Goal: Book appointment/travel/reservation

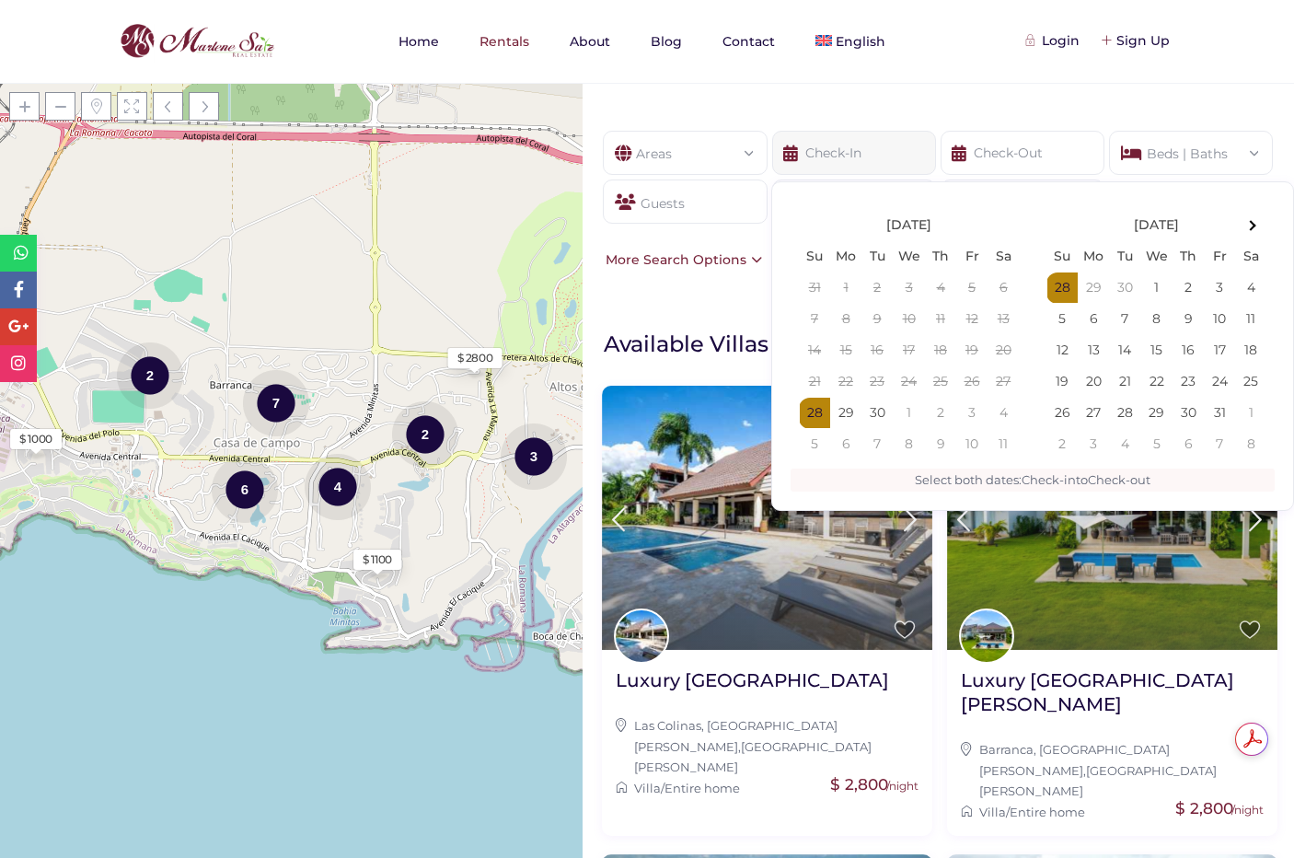
click at [848, 163] on input "text" at bounding box center [854, 153] width 164 height 44
click at [1256, 225] on th at bounding box center [1250, 225] width 31 height 31
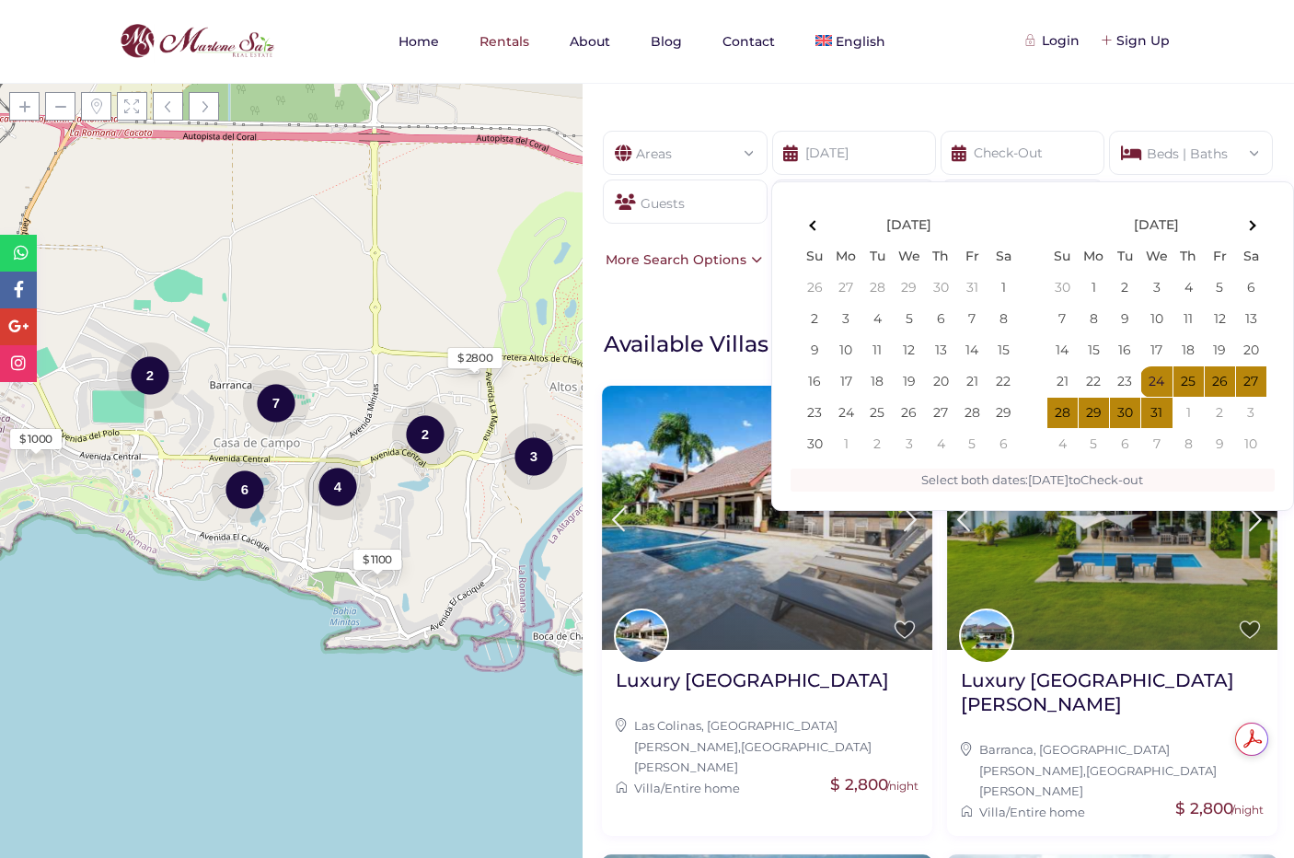
type input "[DATE]"
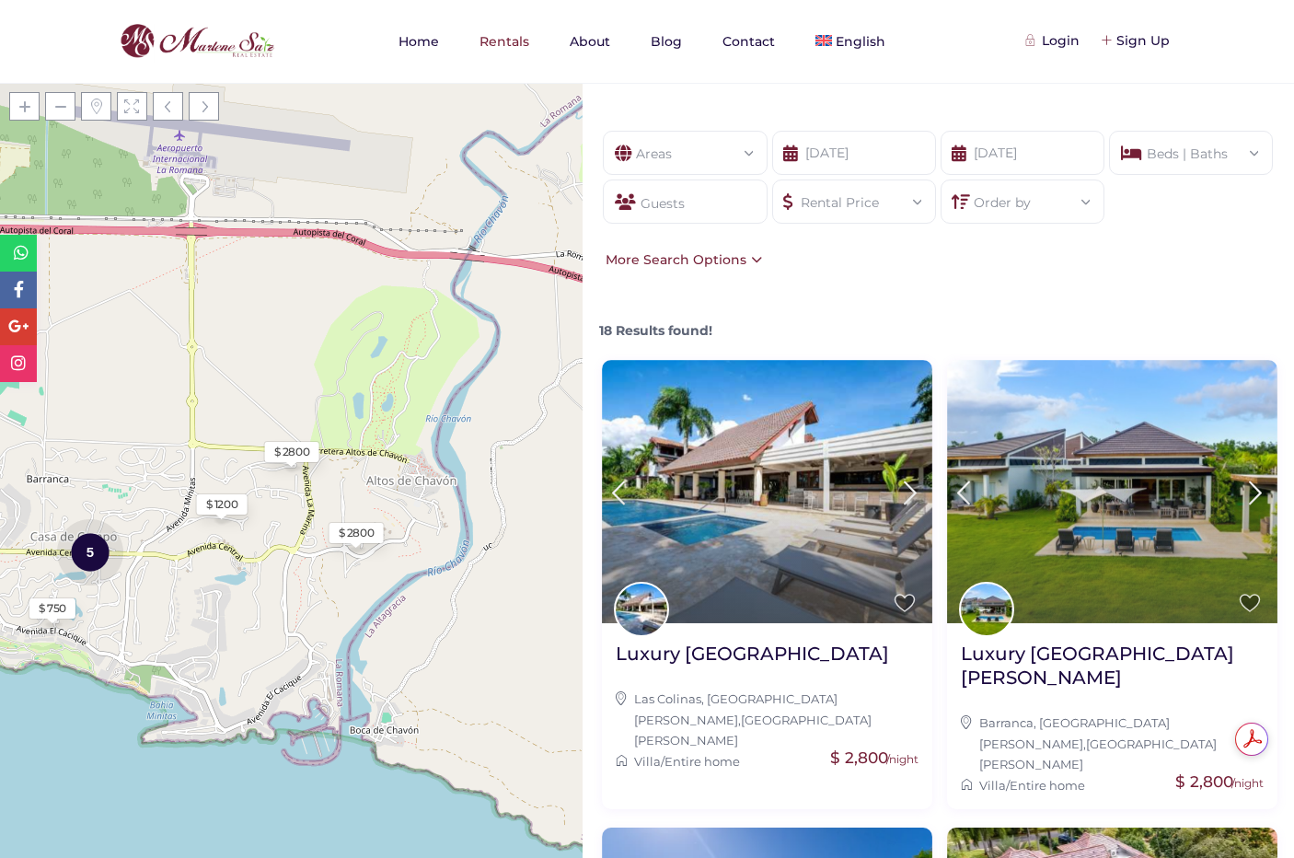
click at [1238, 156] on div "Beds | Baths" at bounding box center [1191, 148] width 134 height 32
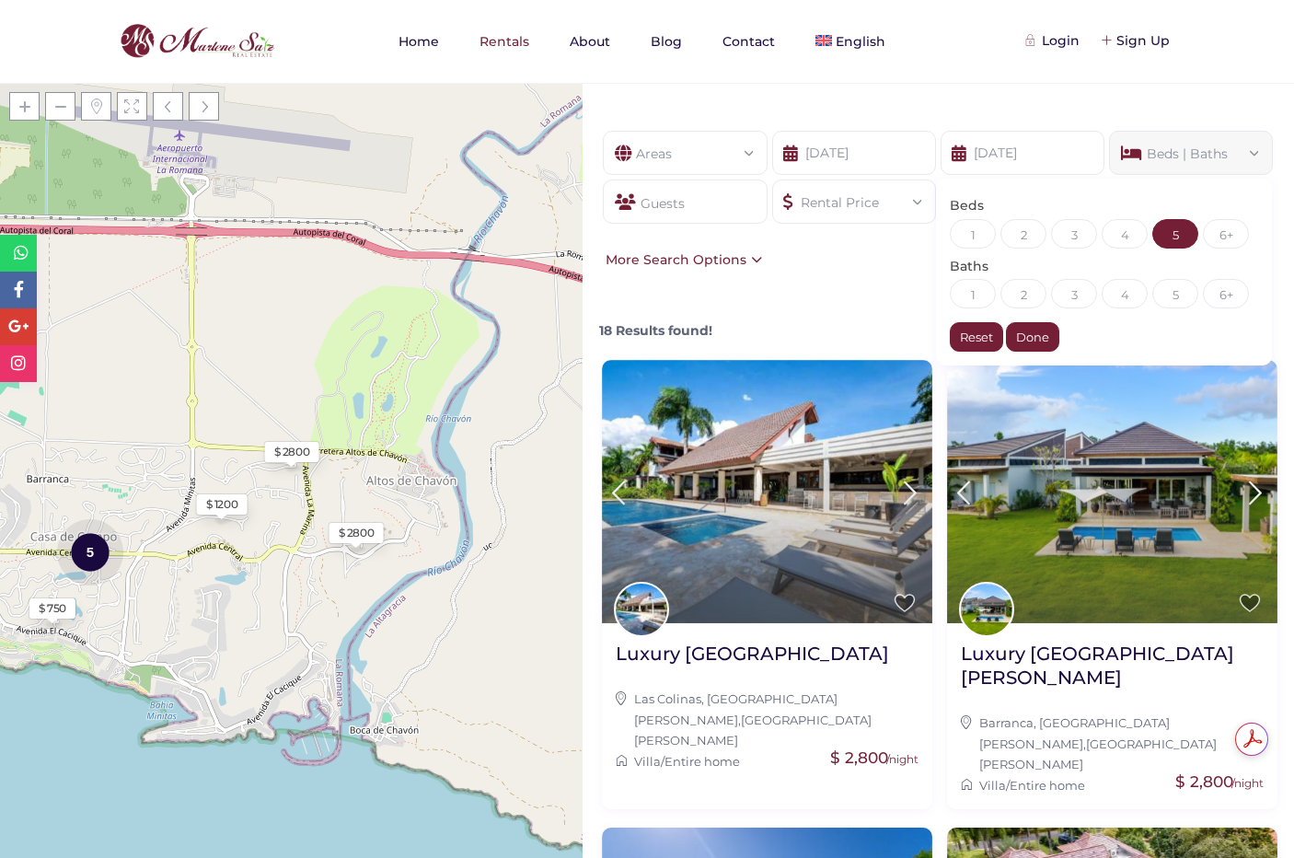
click at [1176, 237] on div "5" at bounding box center [1175, 233] width 46 height 29
click at [1020, 341] on div "Done" at bounding box center [1032, 336] width 53 height 29
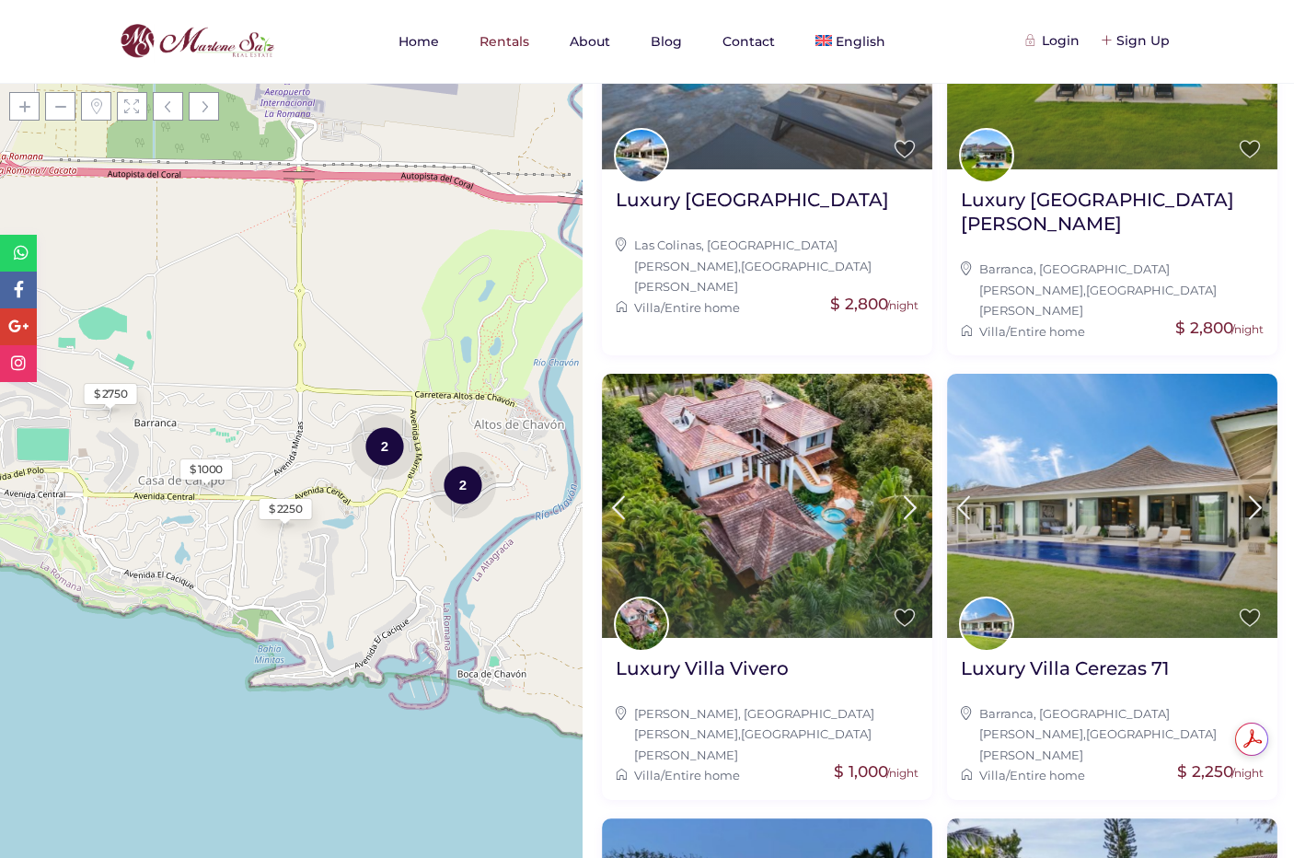
scroll to position [456, 0]
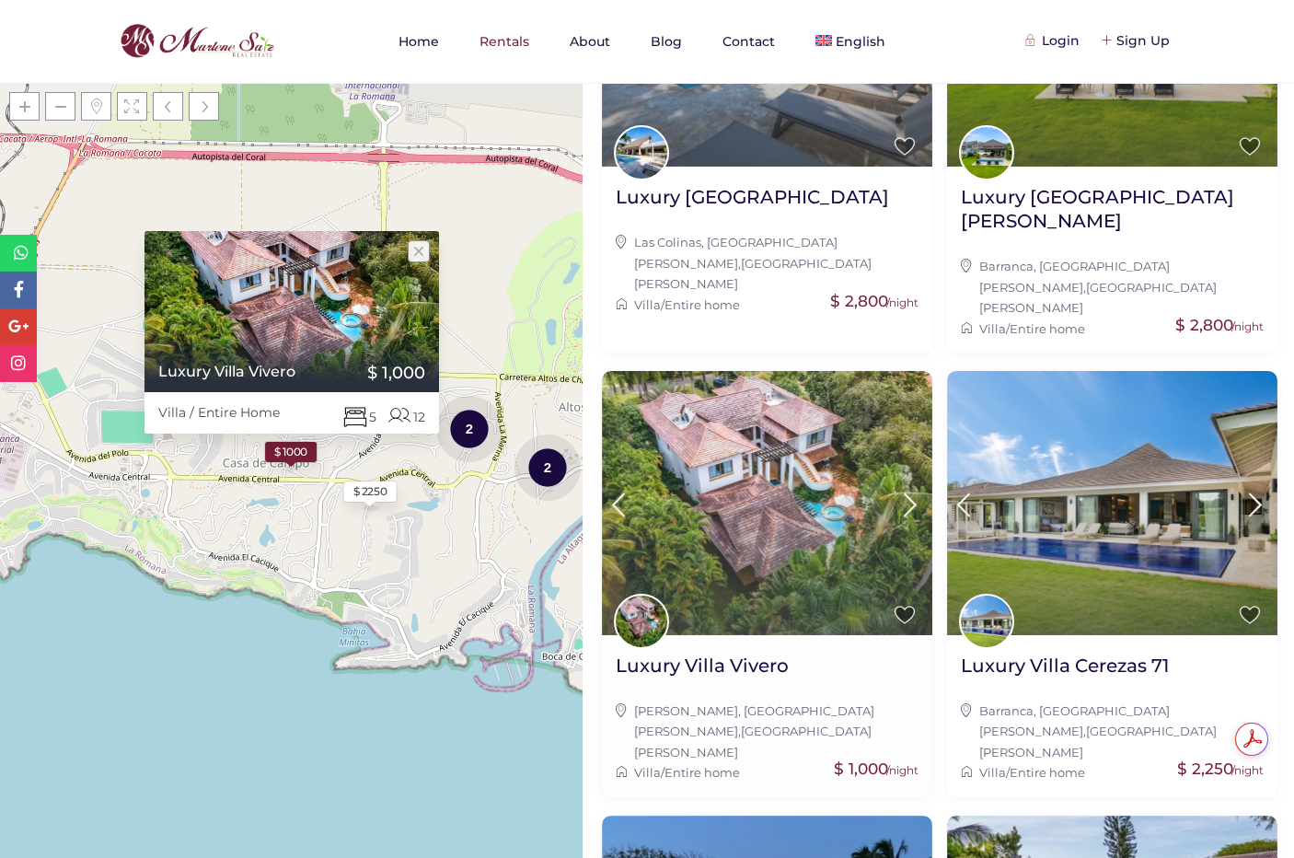
click at [788, 459] on img at bounding box center [767, 503] width 330 height 264
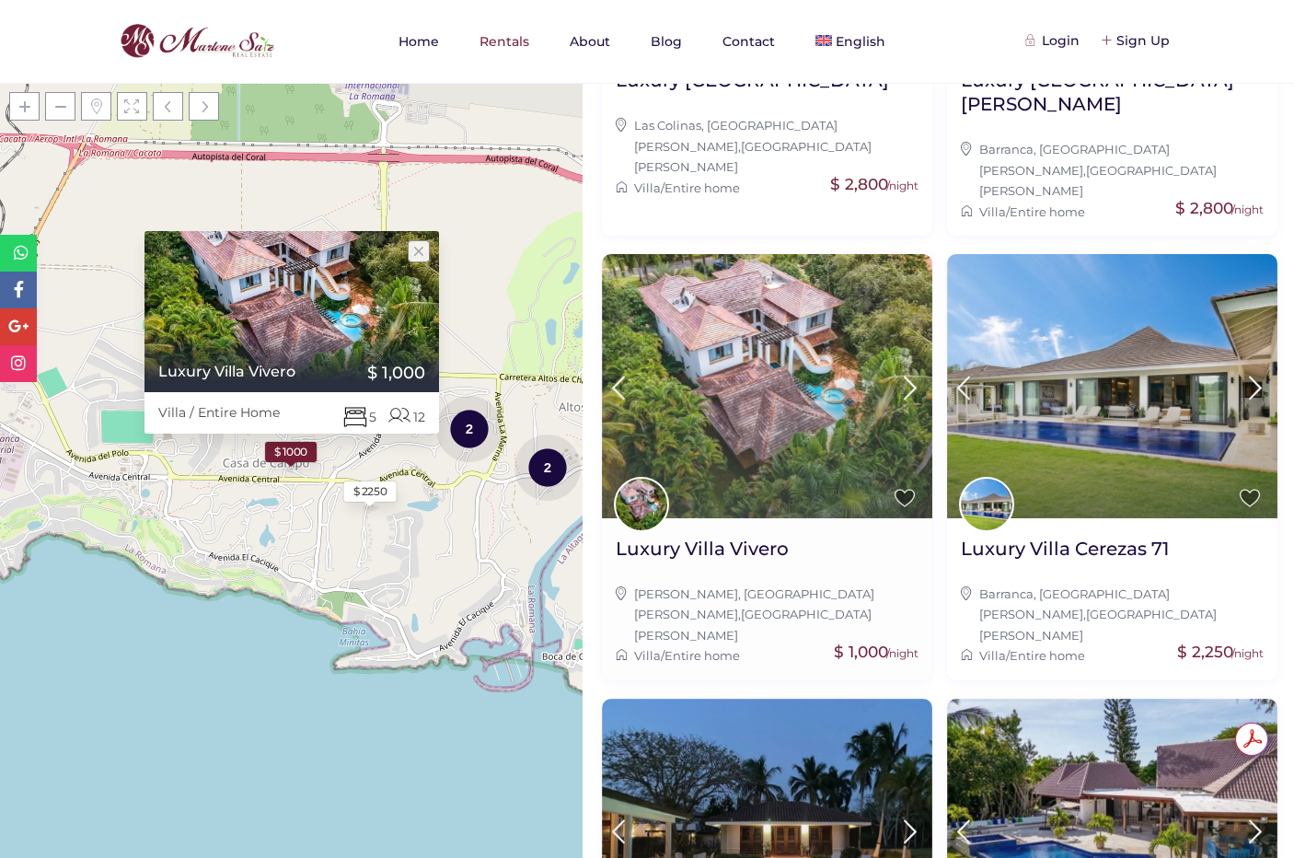
scroll to position [578, 0]
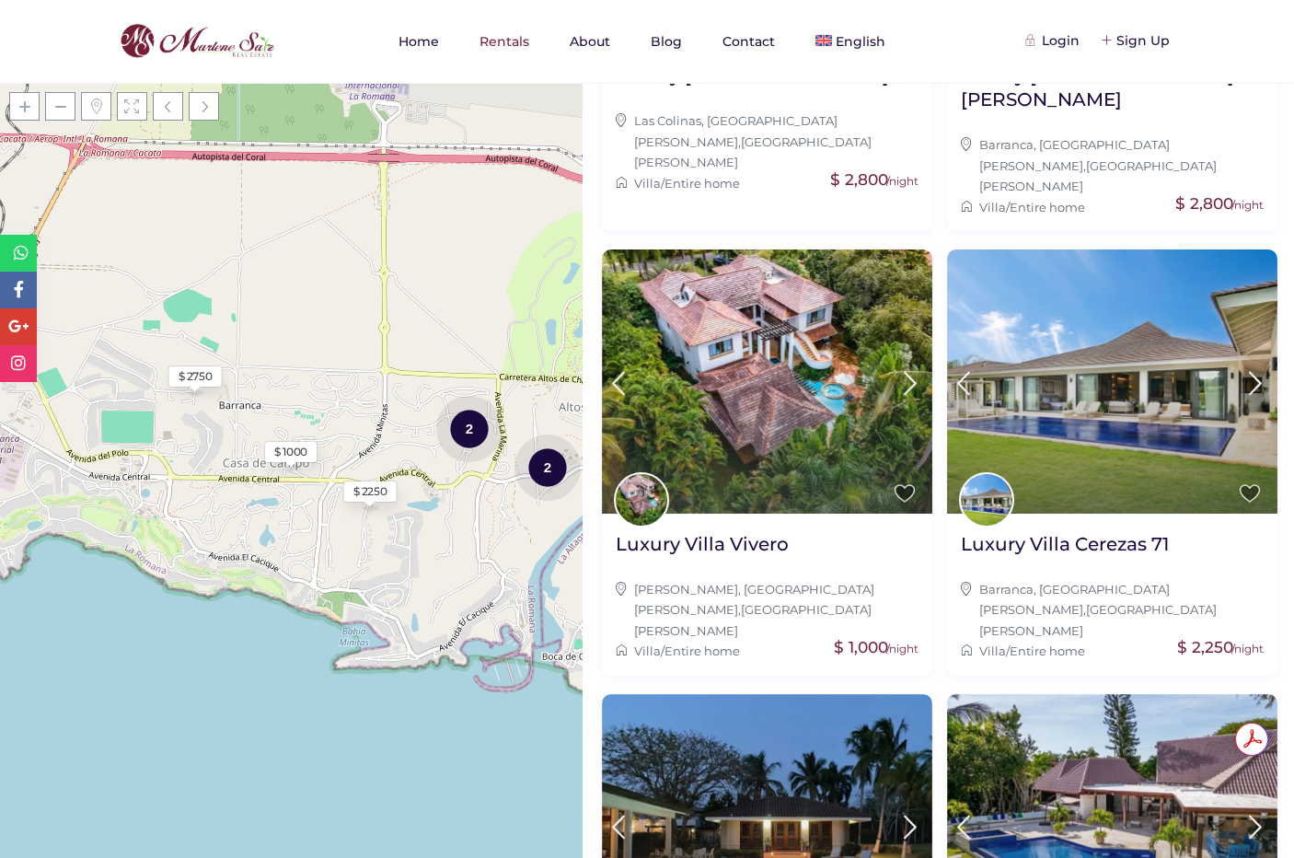
click at [383, 487] on div "$ 2250" at bounding box center [370, 491] width 34 height 17
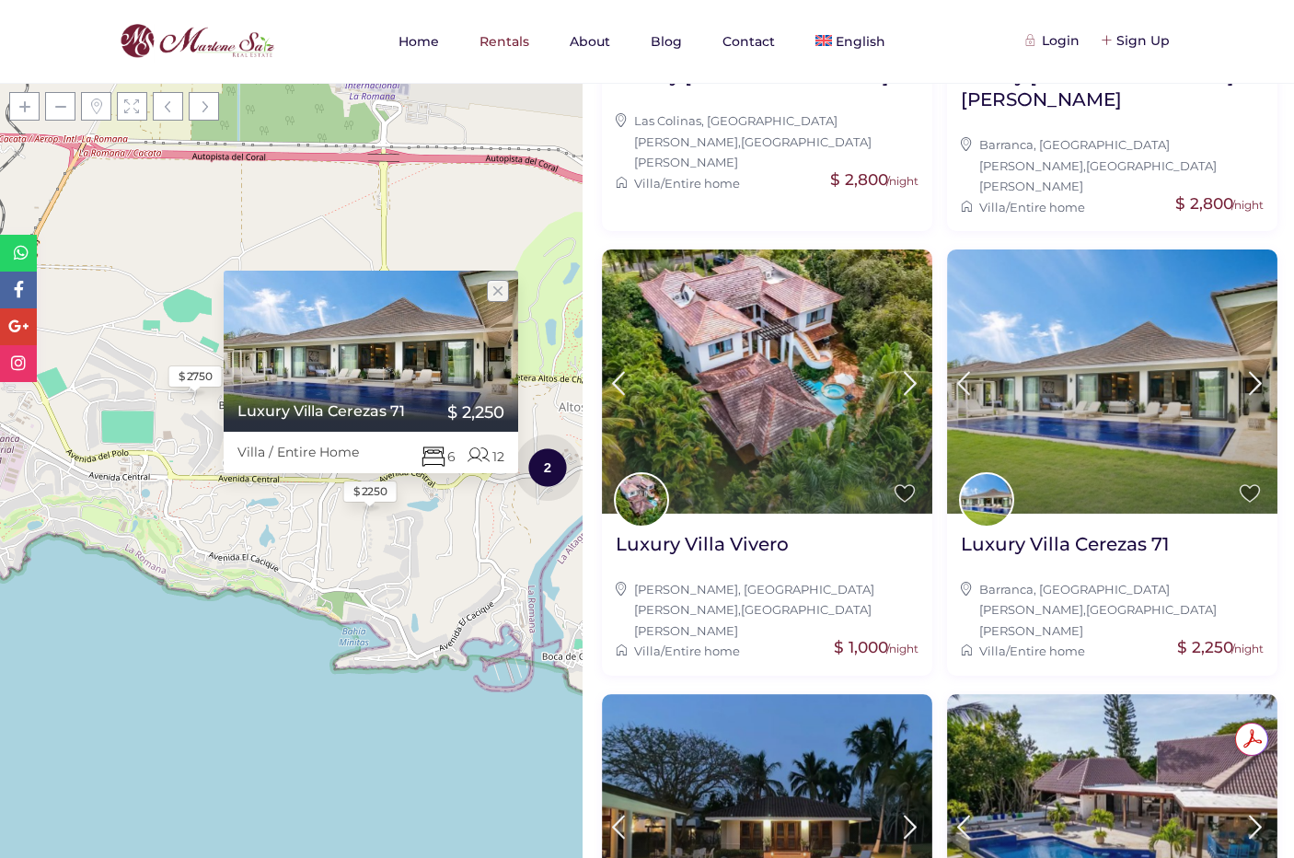
click at [431, 402] on link "Luxury Villa Cerezas 71" at bounding box center [349, 410] width 250 height 17
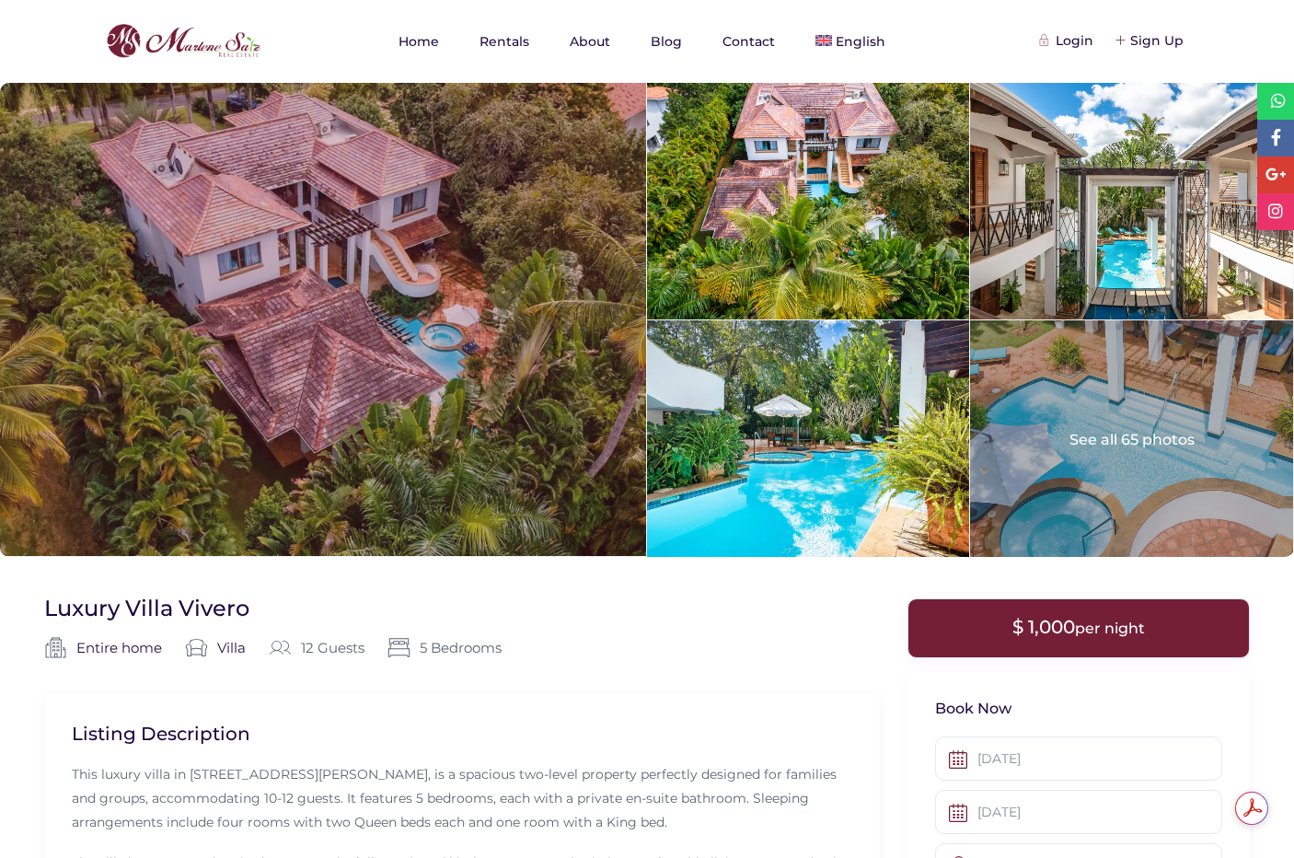
click at [290, 278] on div at bounding box center [323, 319] width 646 height 473
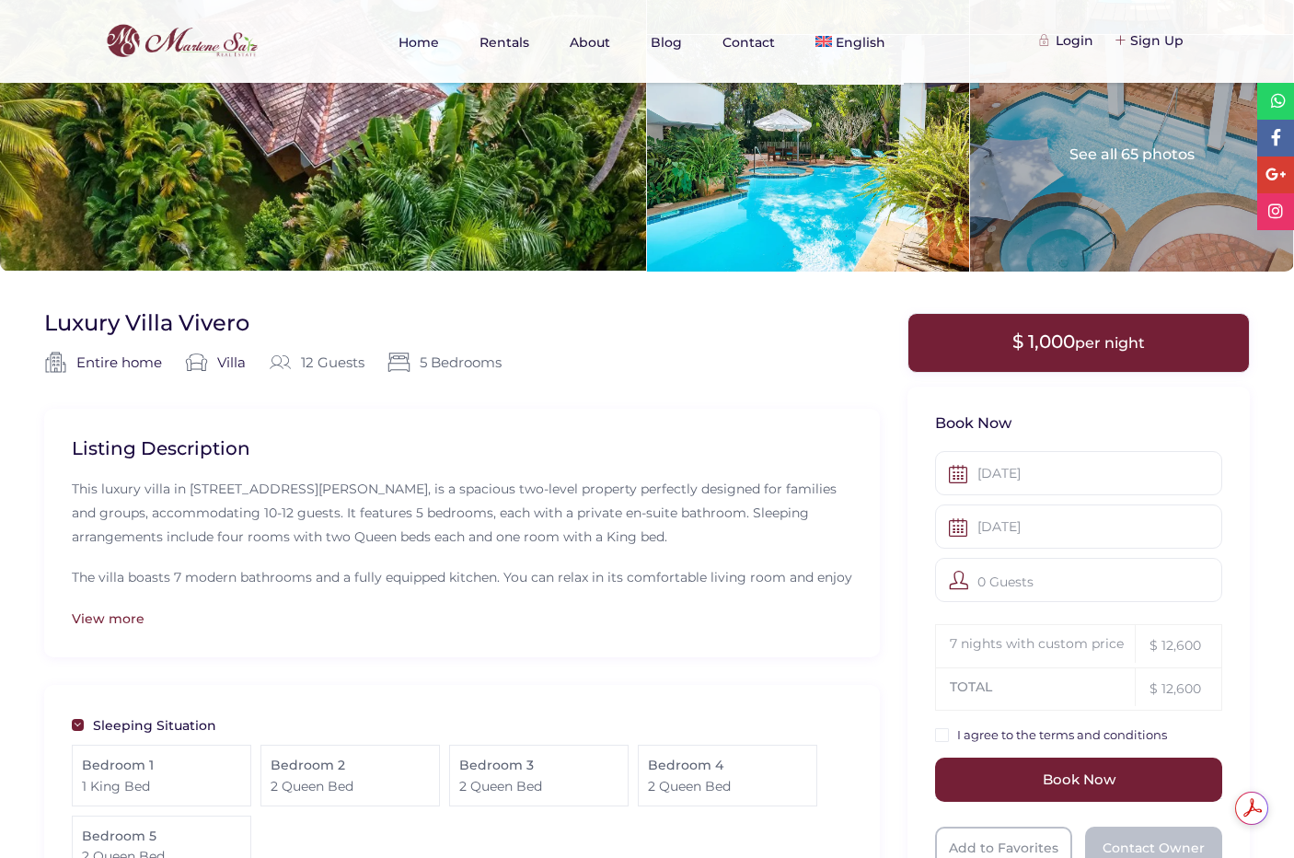
scroll to position [204, 0]
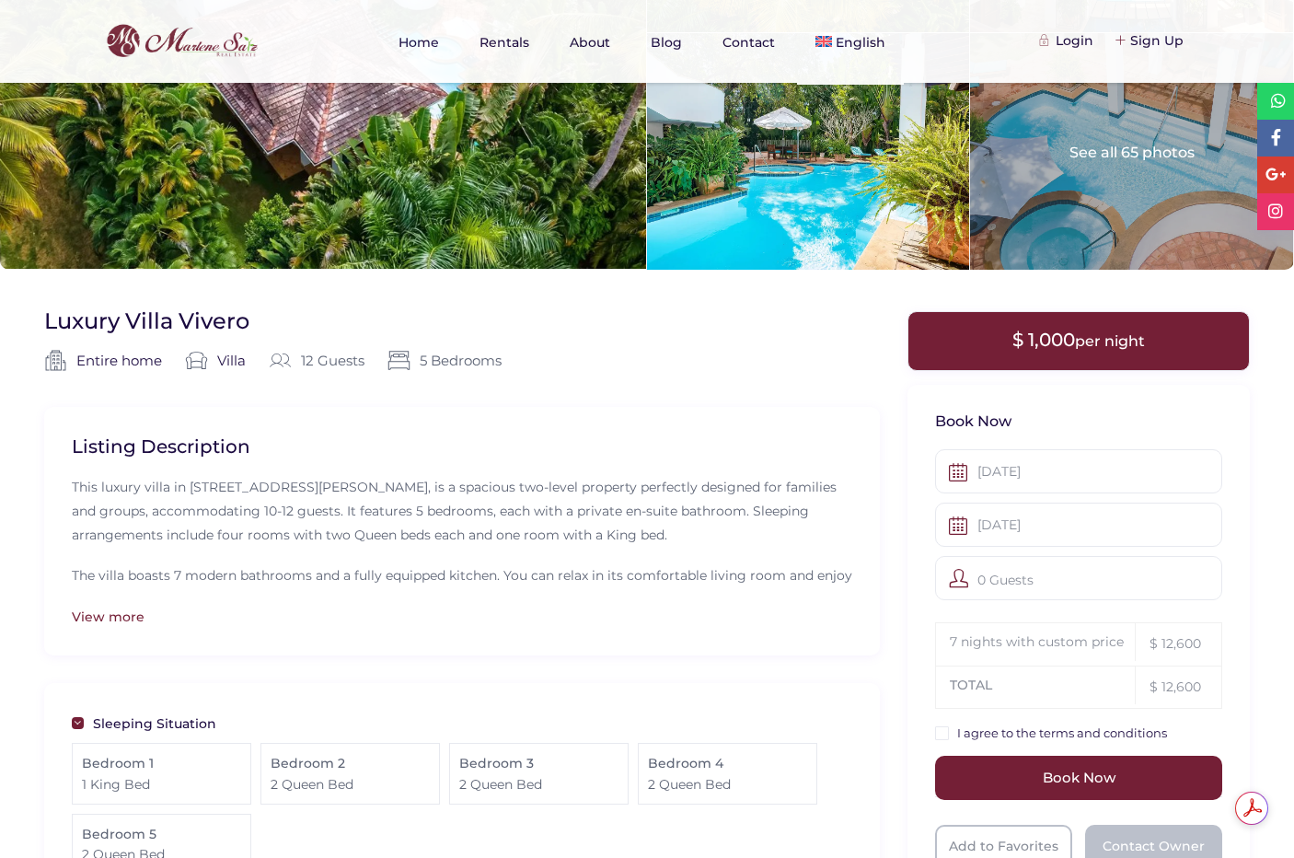
click at [134, 620] on div "View more" at bounding box center [462, 616] width 780 height 20
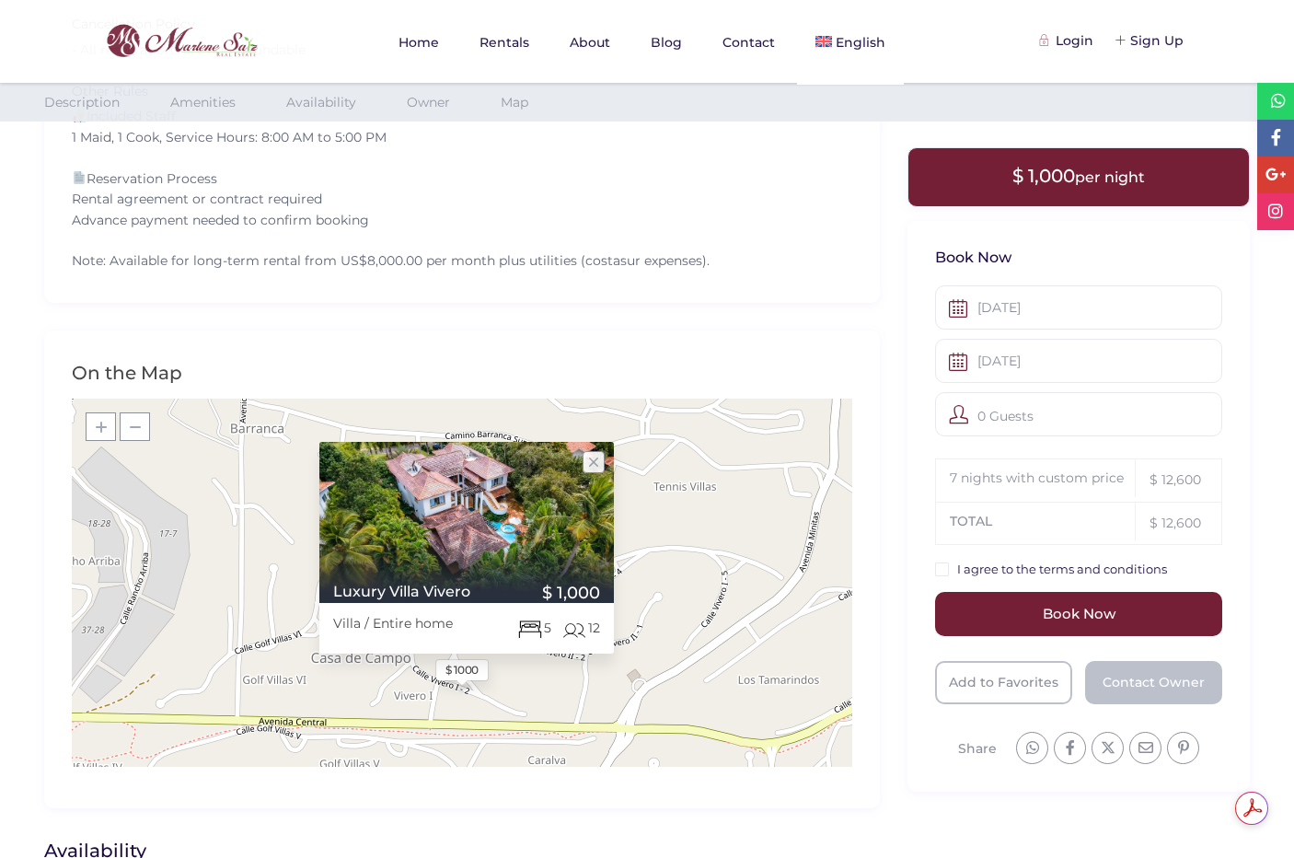
scroll to position [2242, 0]
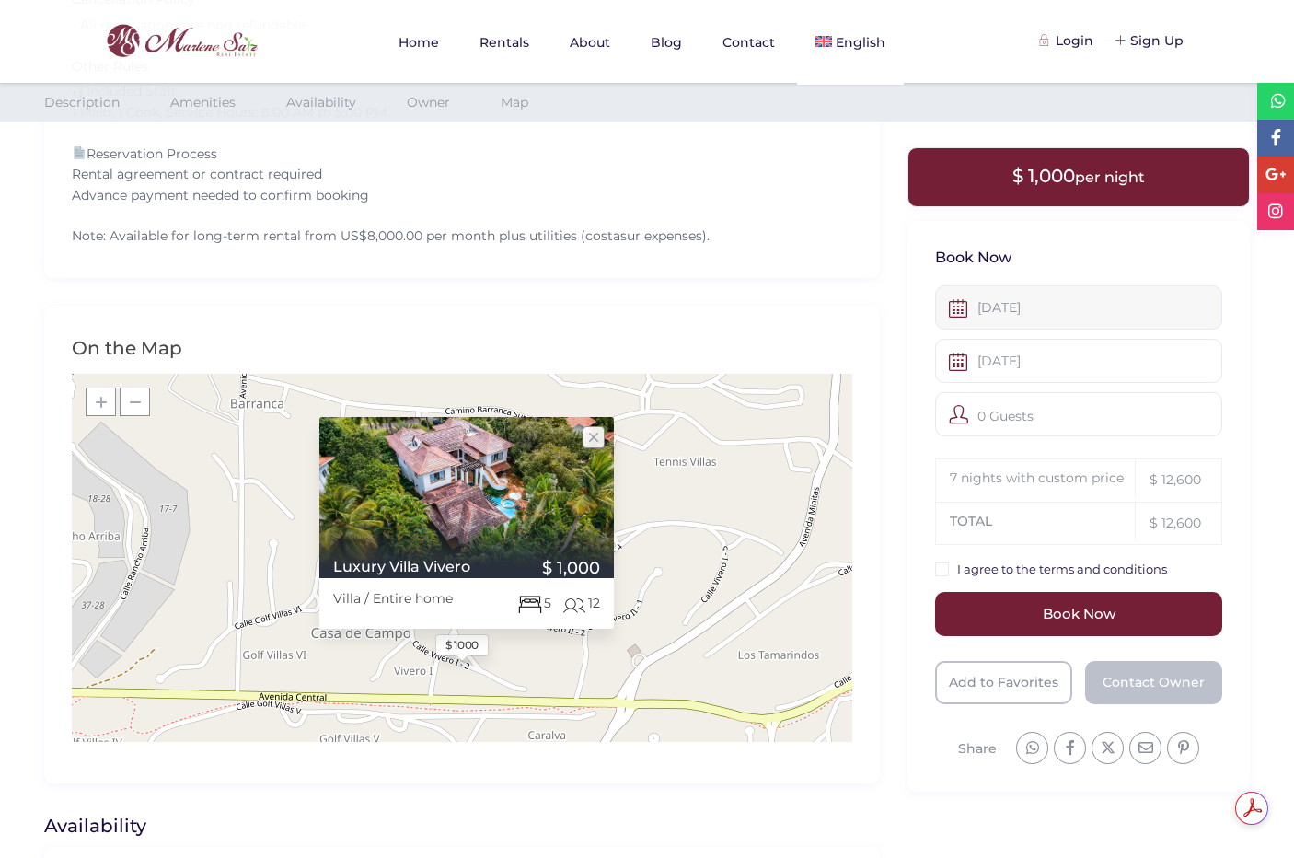
click at [1045, 303] on input "[DATE]" at bounding box center [1078, 307] width 287 height 44
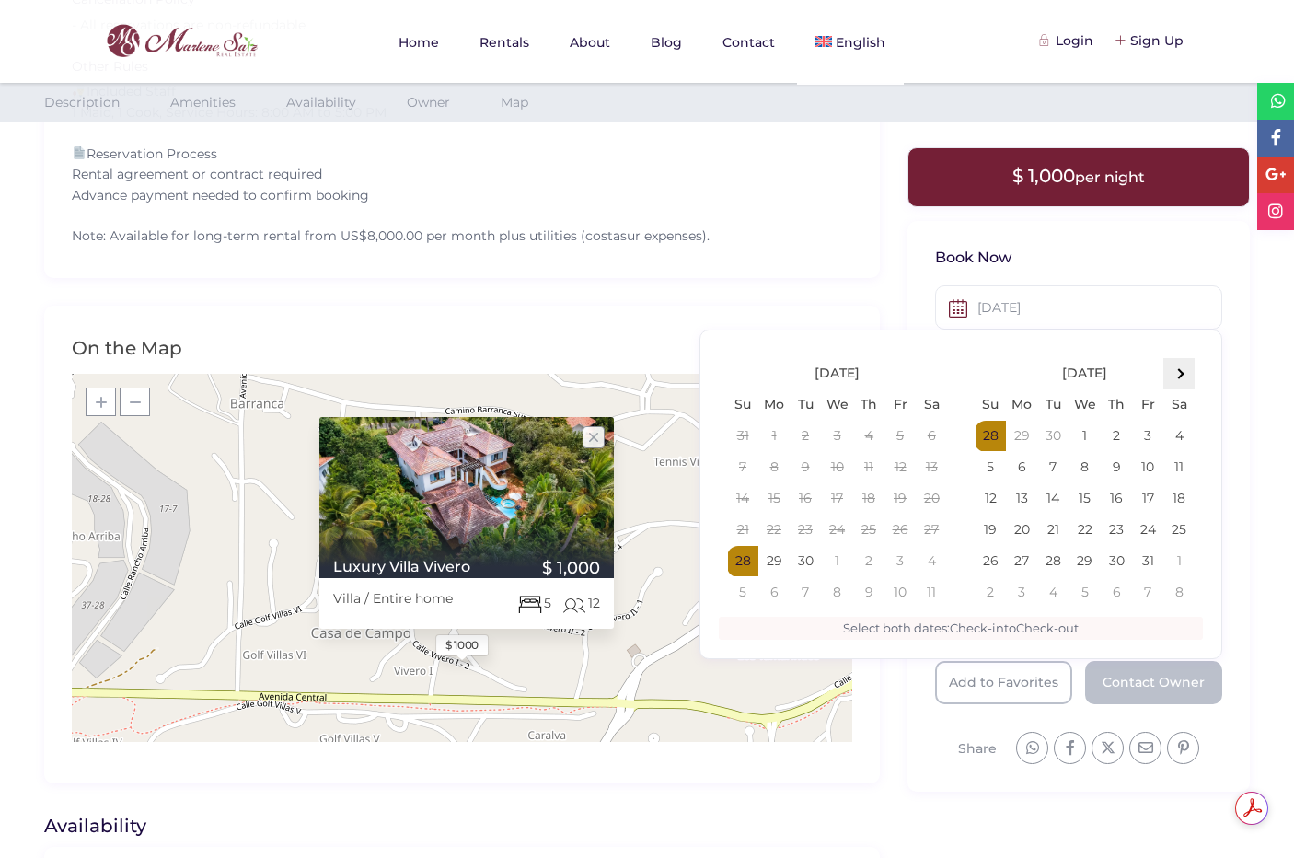
click at [1177, 379] on th at bounding box center [1178, 373] width 31 height 31
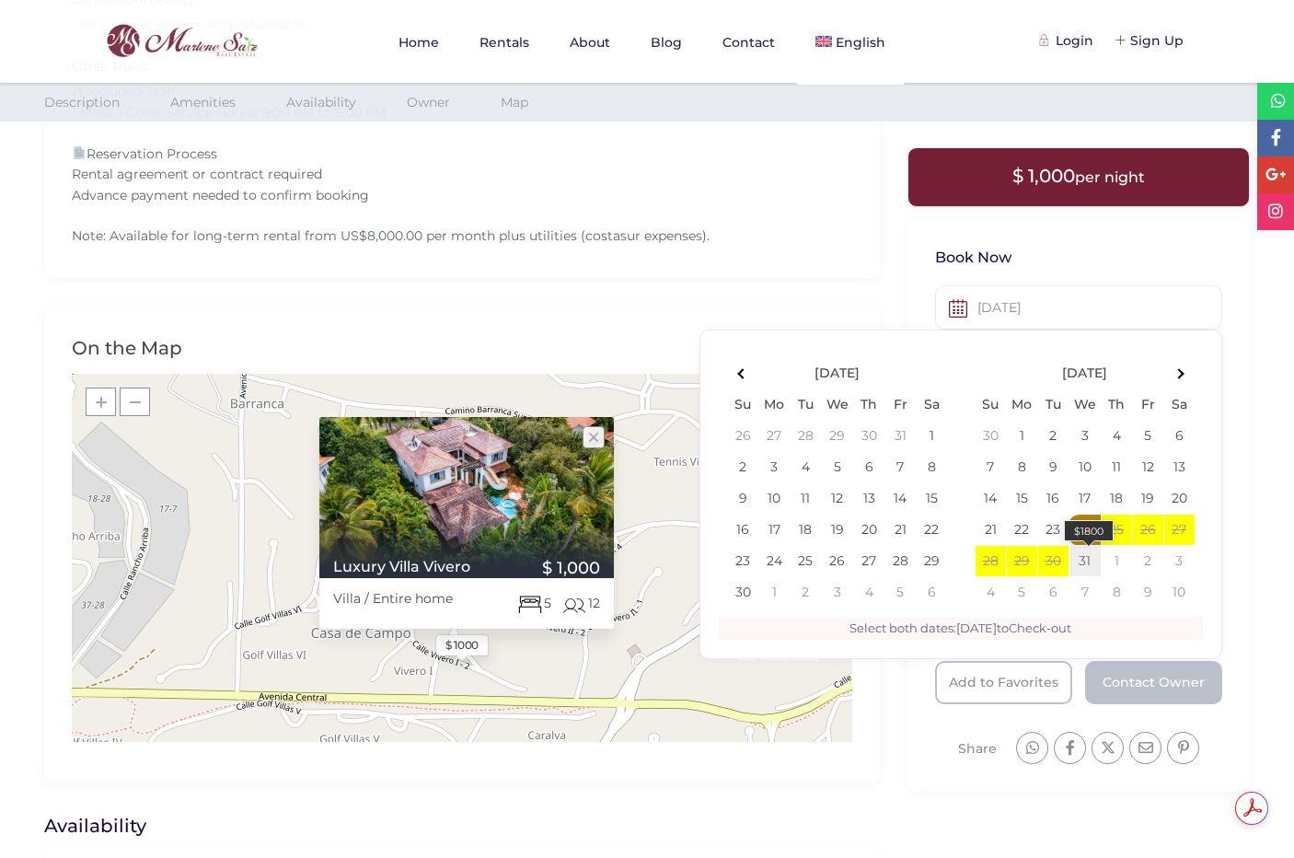
type input "[DATE]"
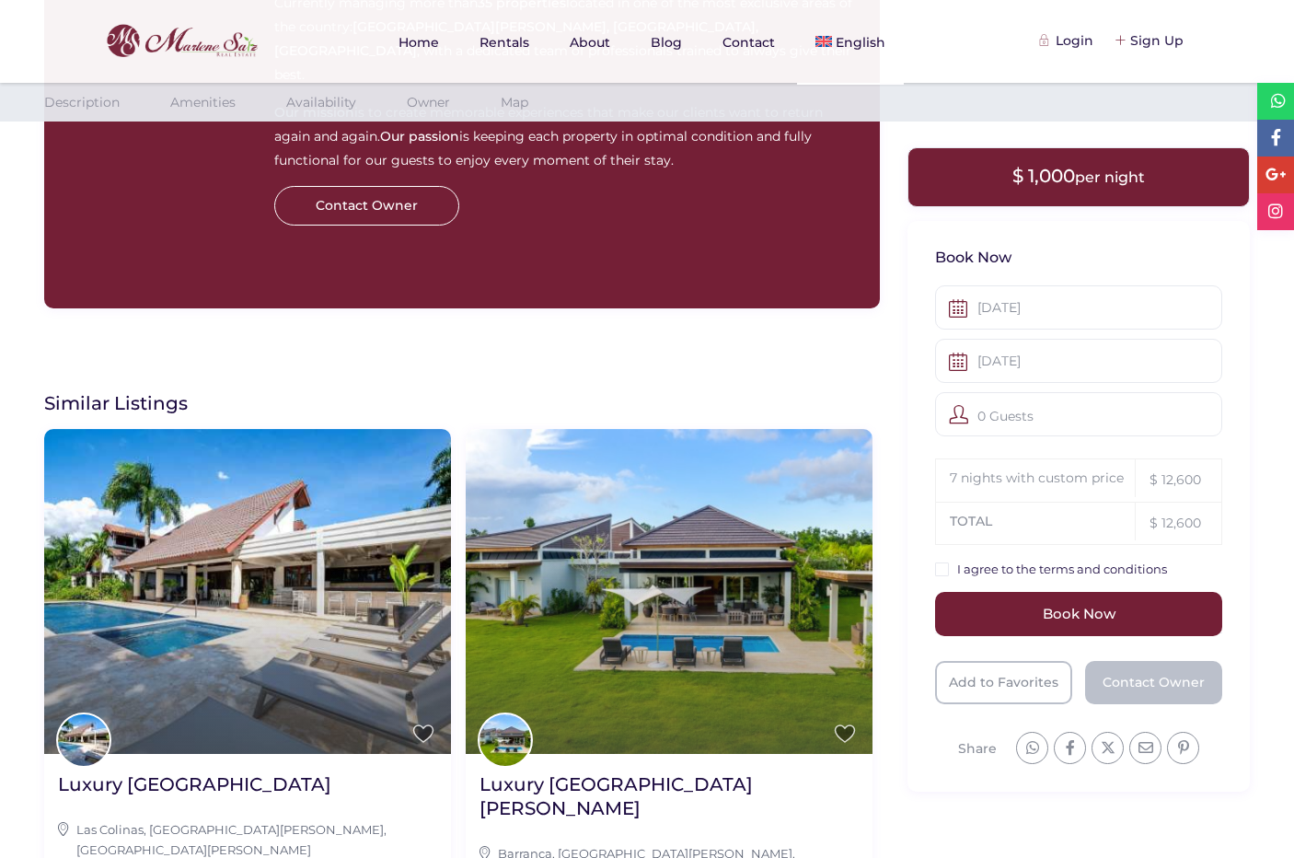
scroll to position [3742, 0]
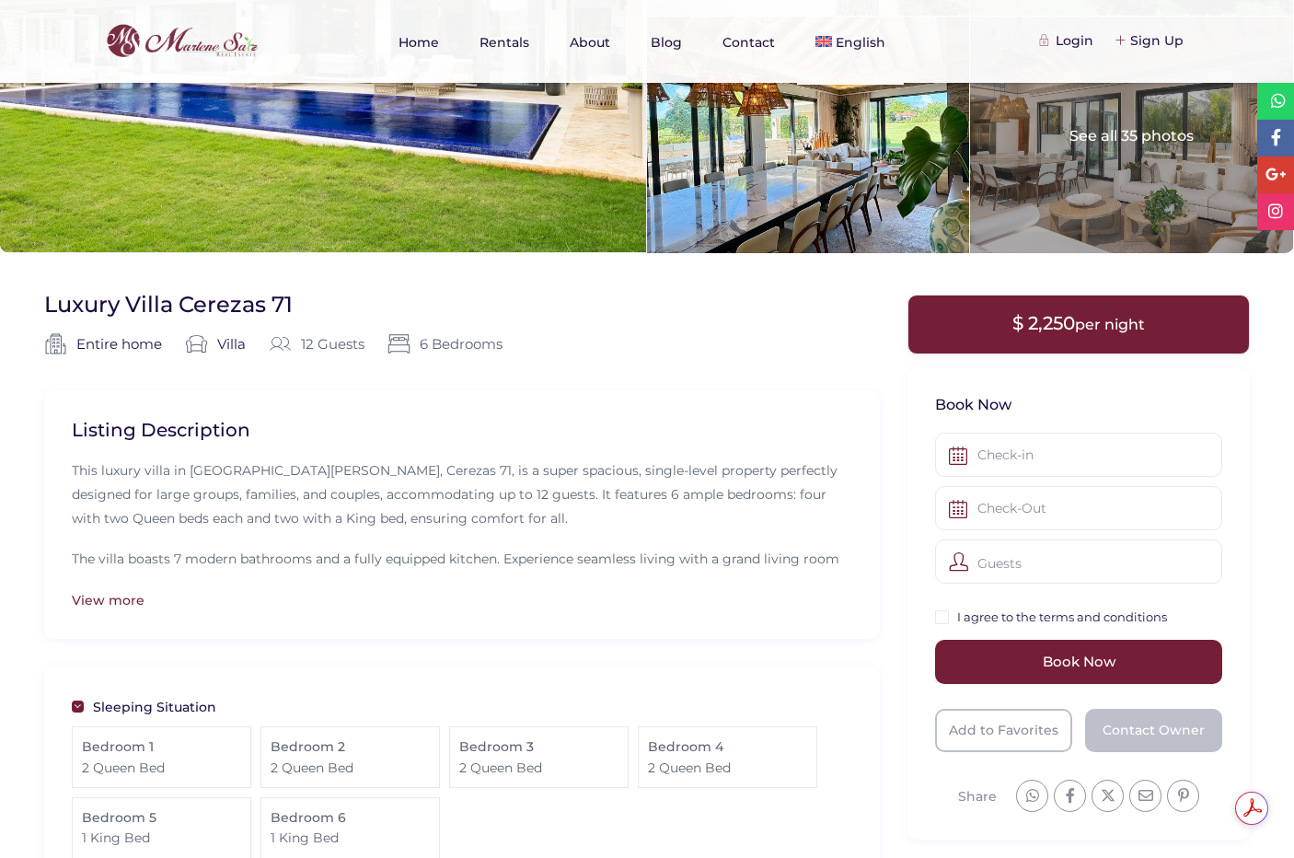
scroll to position [229, 0]
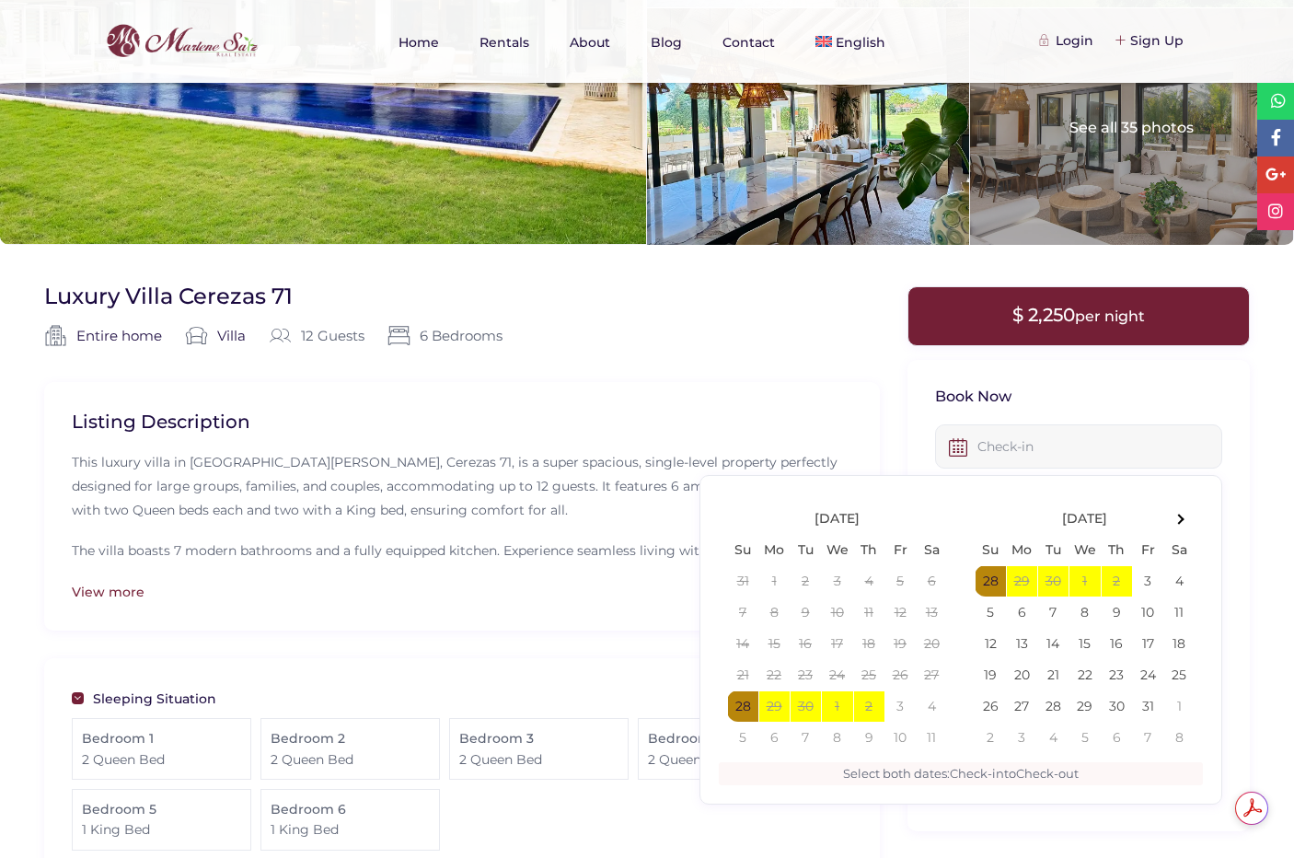
click at [1010, 445] on input "text" at bounding box center [1078, 446] width 287 height 44
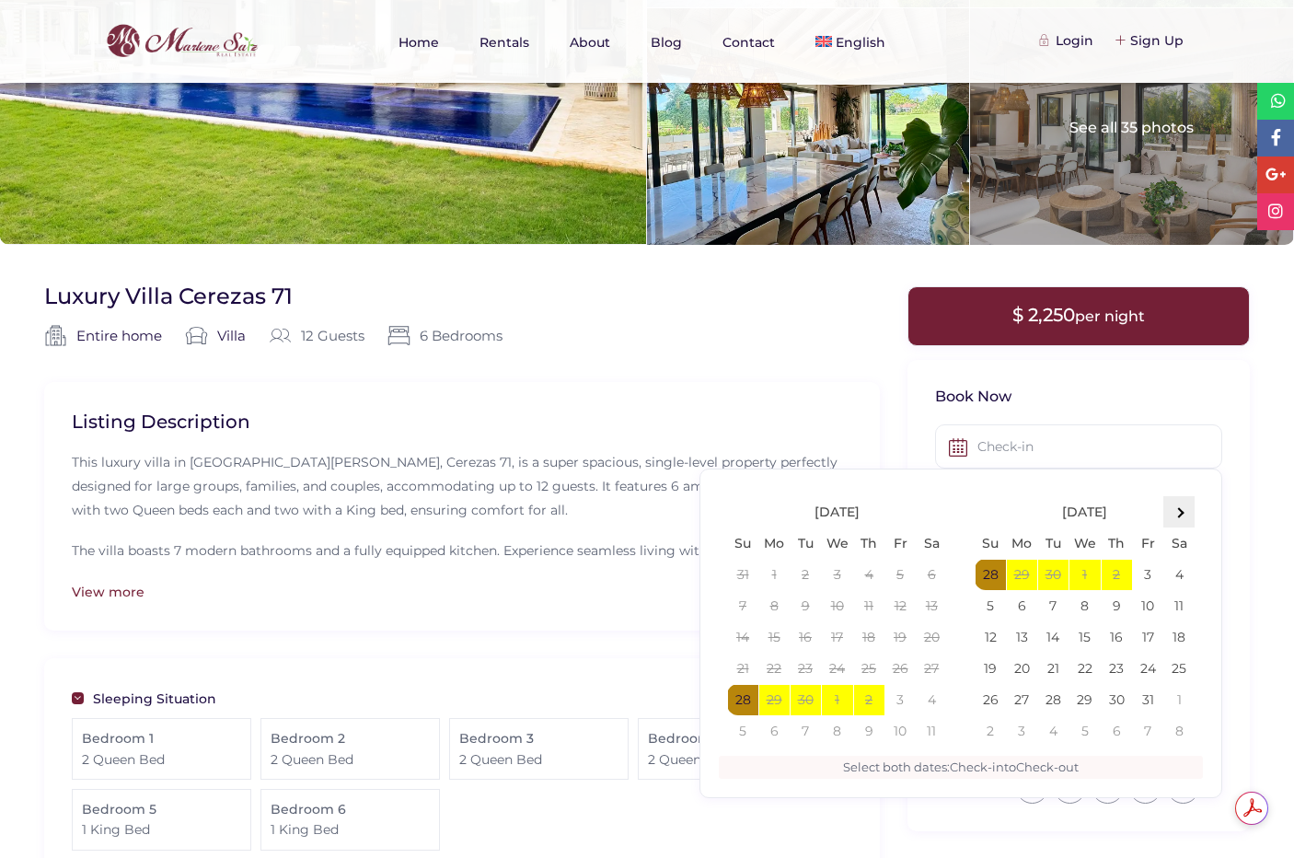
click at [1182, 509] on th at bounding box center [1178, 511] width 31 height 31
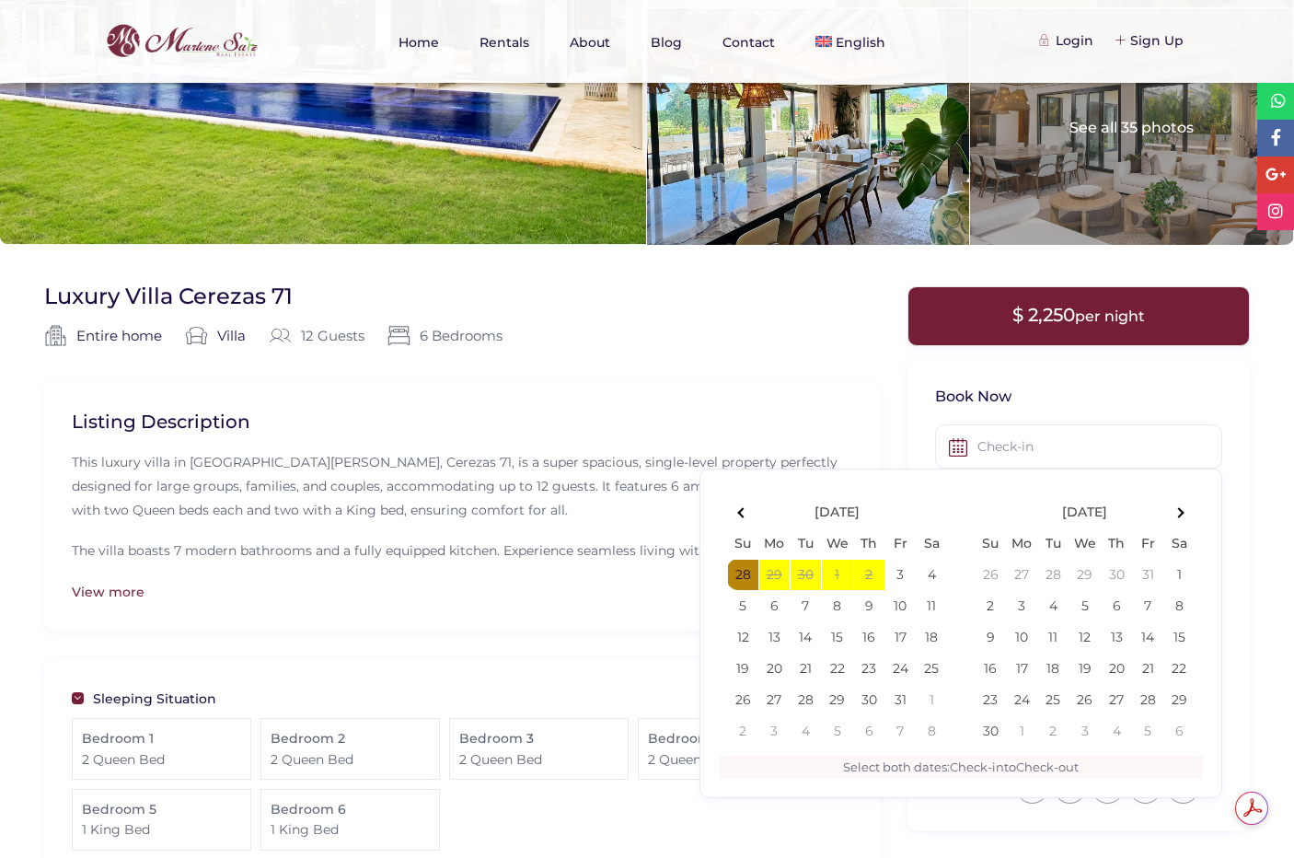
click at [1182, 509] on th at bounding box center [1178, 511] width 31 height 31
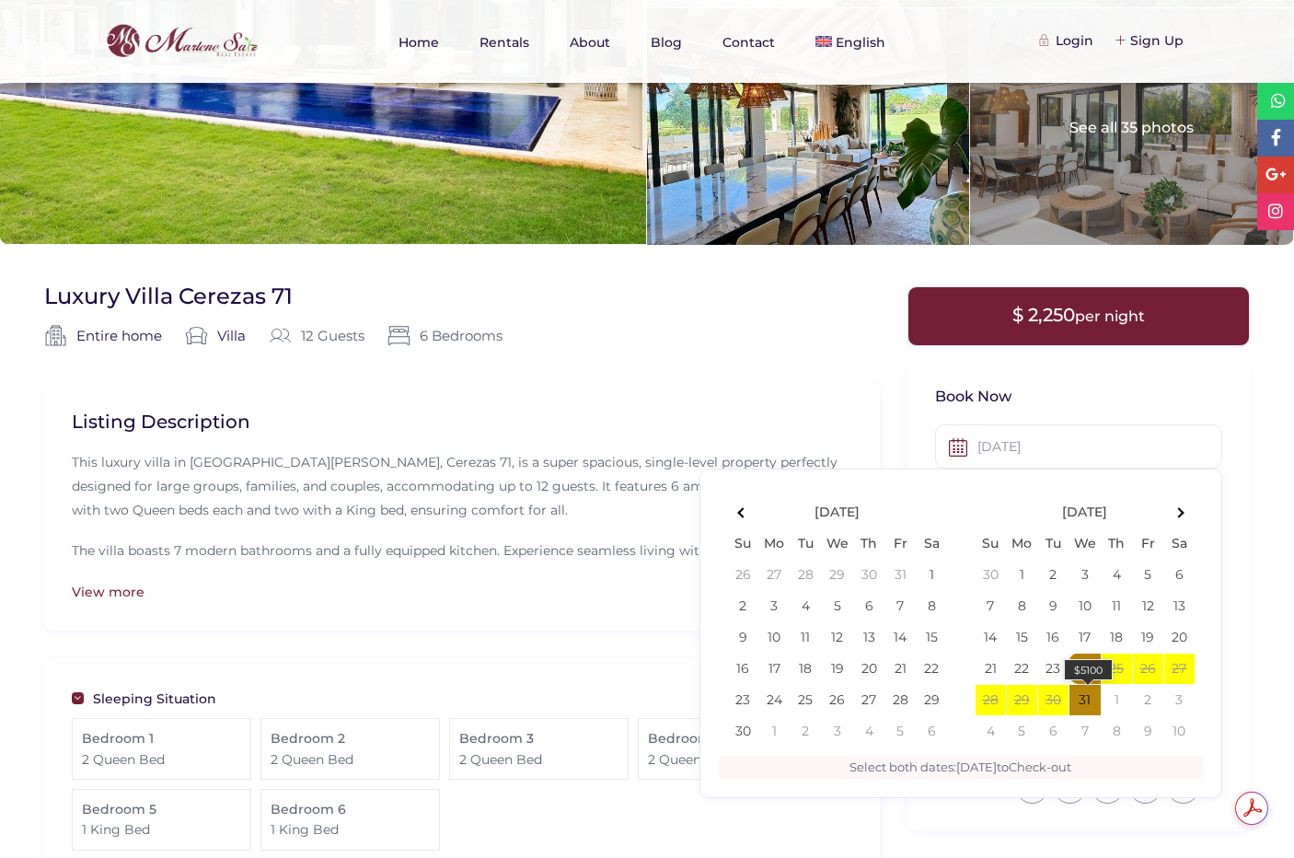
type input "[DATE]"
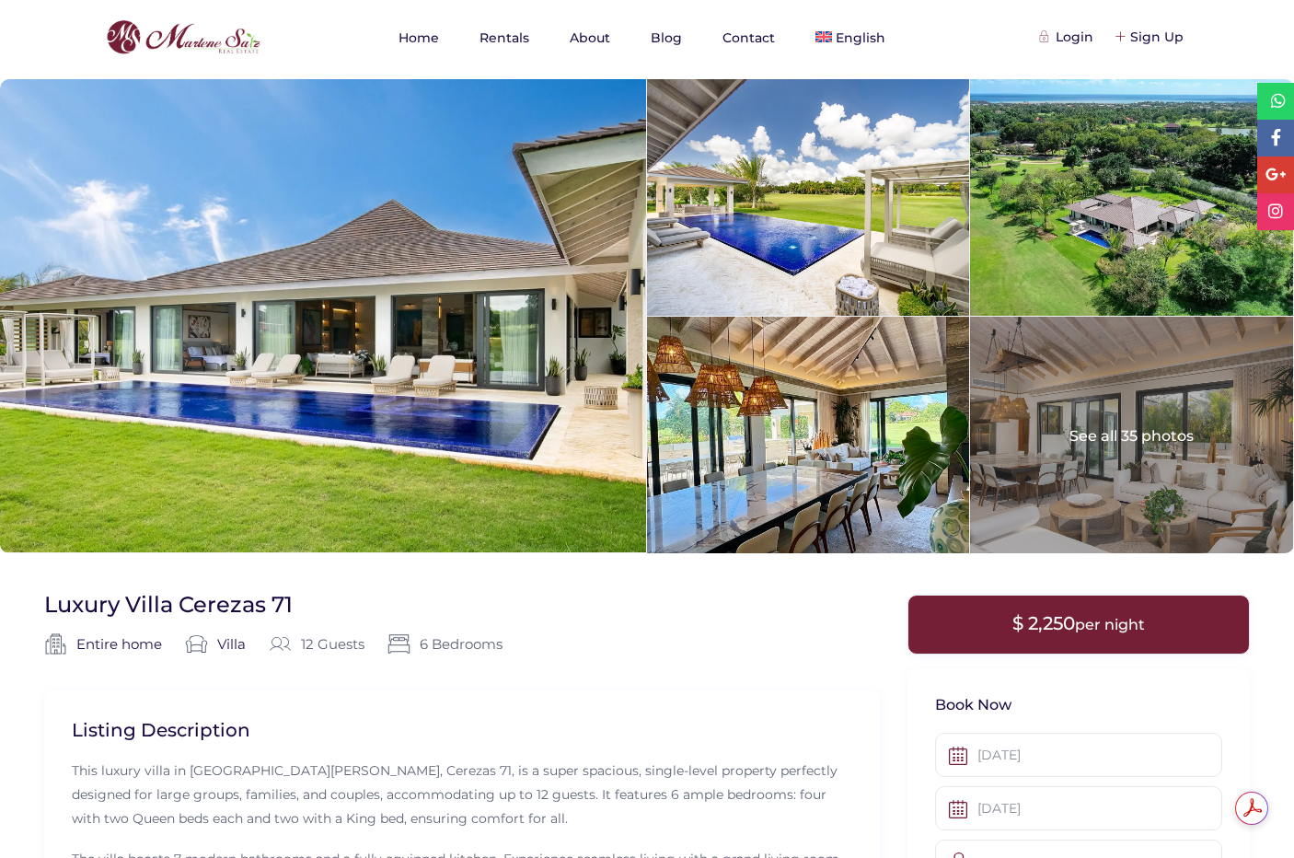
scroll to position [0, 0]
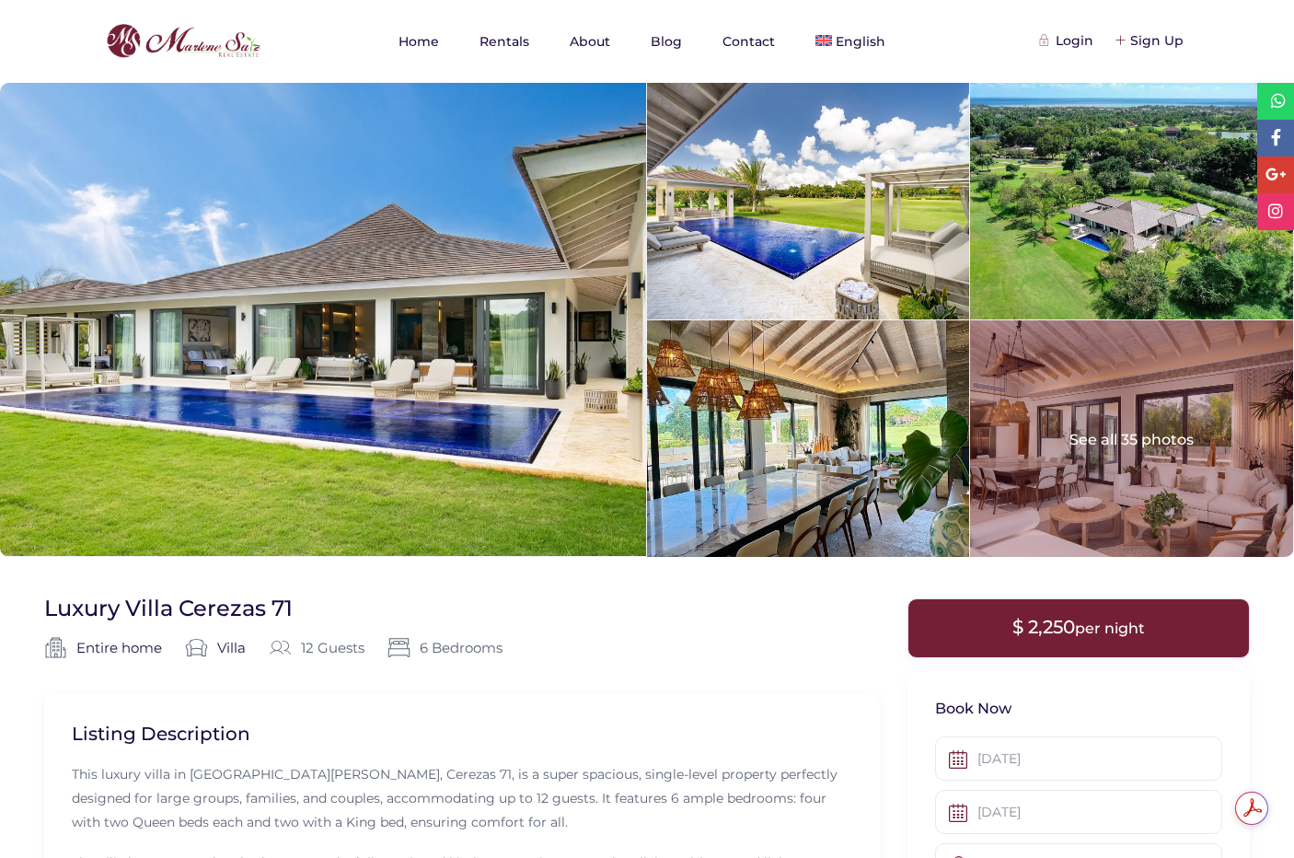
click at [1125, 440] on div at bounding box center [1131, 438] width 322 height 237
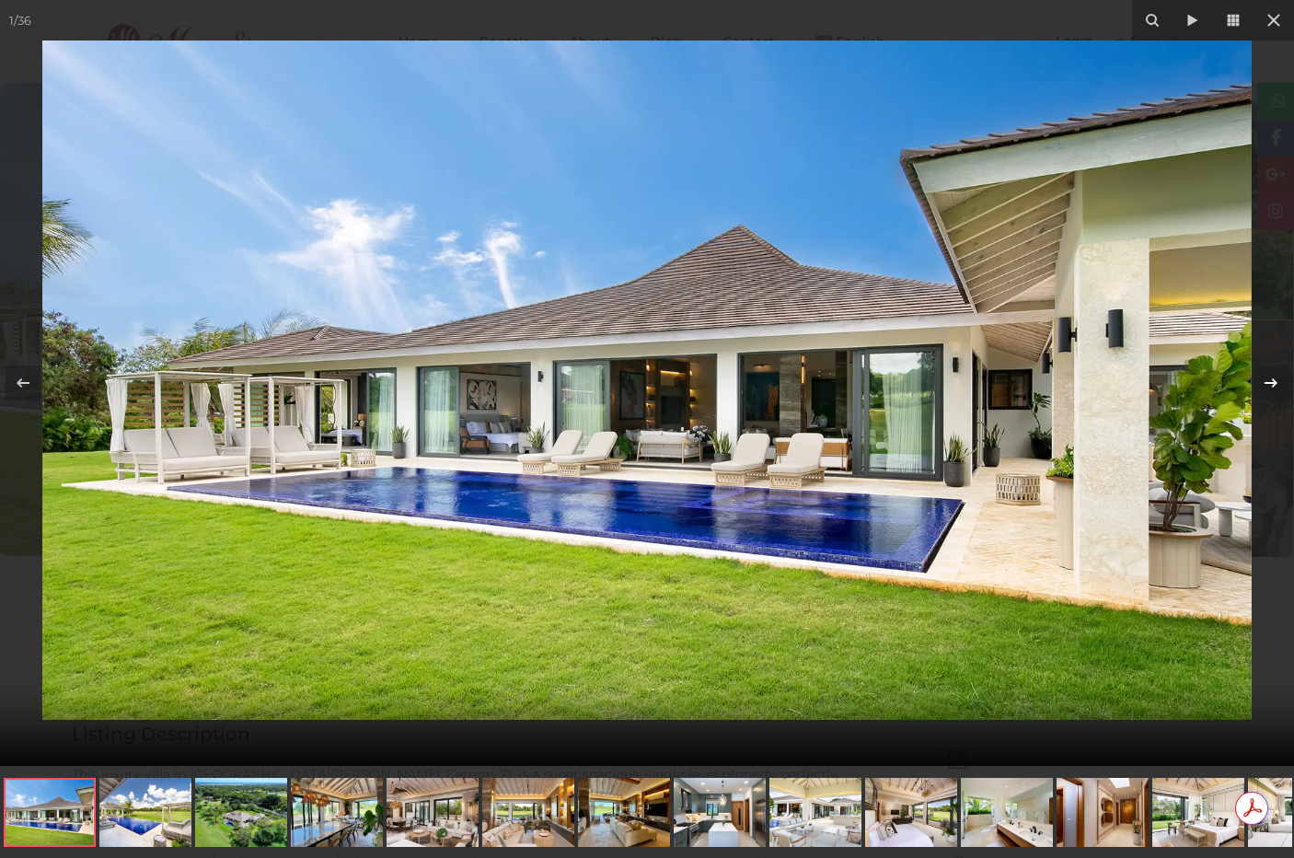
click at [1270, 387] on icon at bounding box center [1271, 383] width 22 height 22
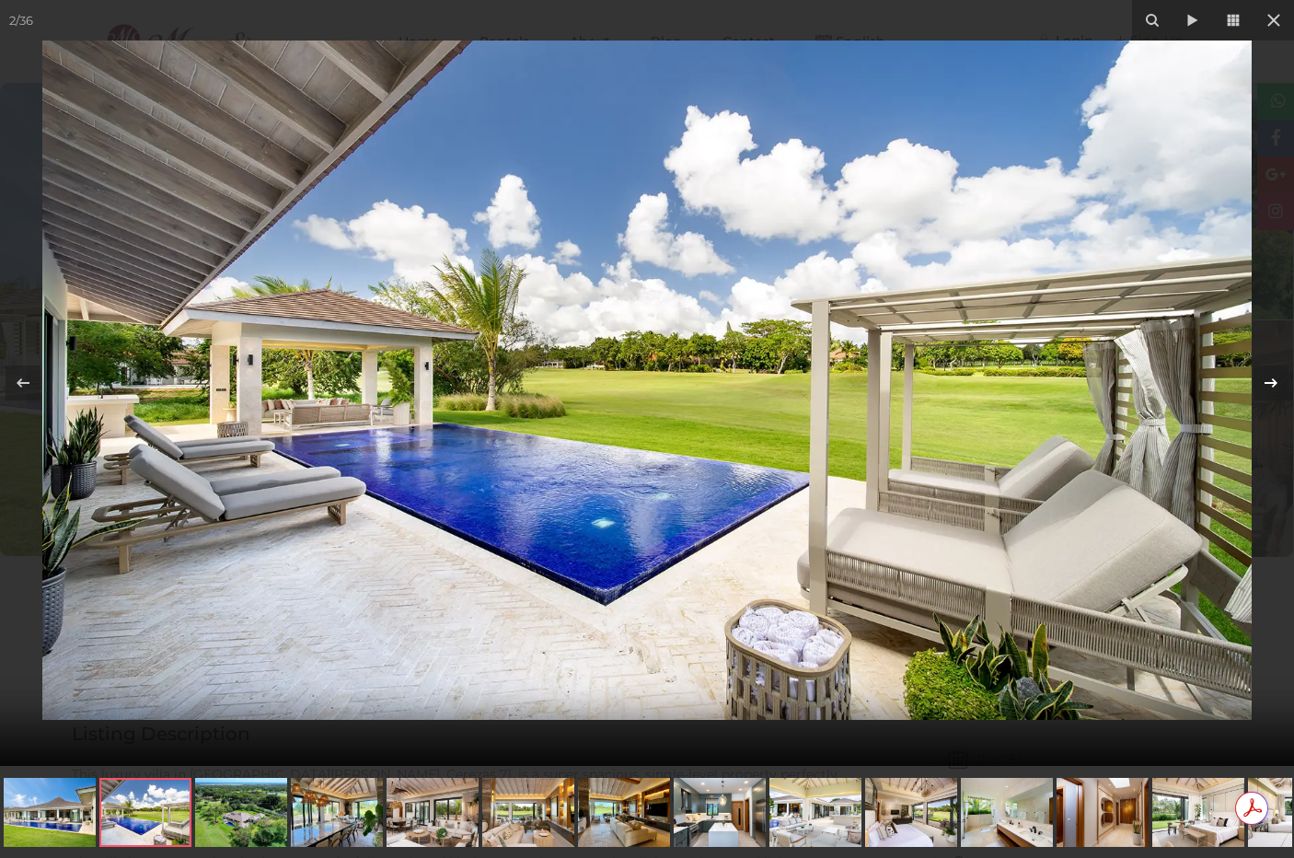
click at [1270, 387] on icon at bounding box center [1271, 383] width 22 height 22
